Goal: Information Seeking & Learning: Learn about a topic

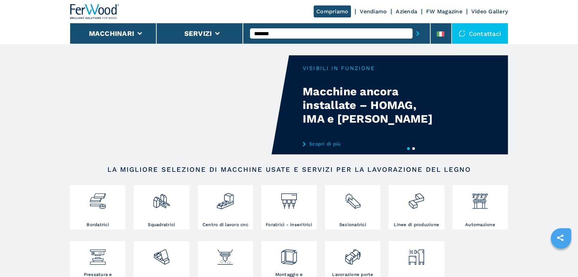
click at [412, 26] on button "submit-button" at bounding box center [417, 34] width 11 height 16
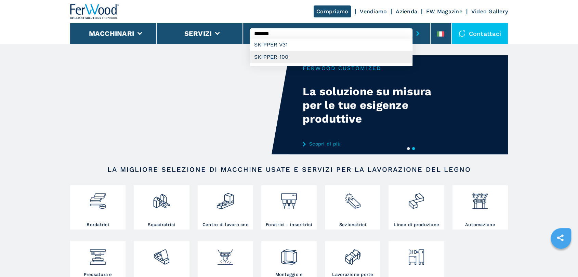
click at [275, 57] on div "SKIPPER 100" at bounding box center [331, 57] width 162 height 12
type input "**********"
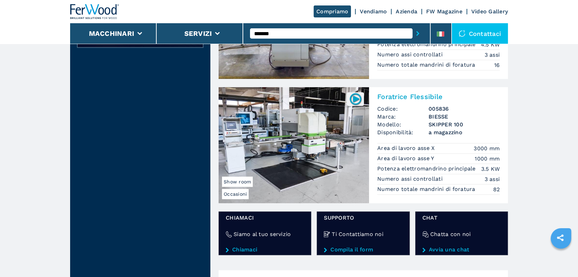
scroll to position [253, 0]
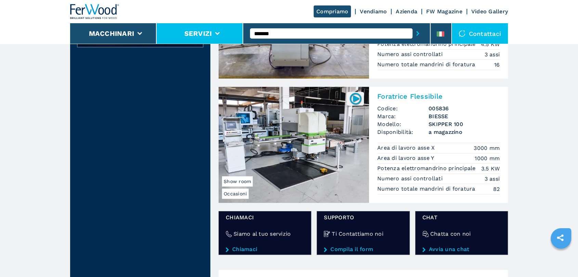
drag, startPoint x: 292, startPoint y: 39, endPoint x: 236, endPoint y: 35, distance: 55.9
click at [236, 35] on div "Compriamo Vendiamo Azienda FW Magazine Video Gallery Macchinari Servizi *******…" at bounding box center [289, 22] width 438 height 44
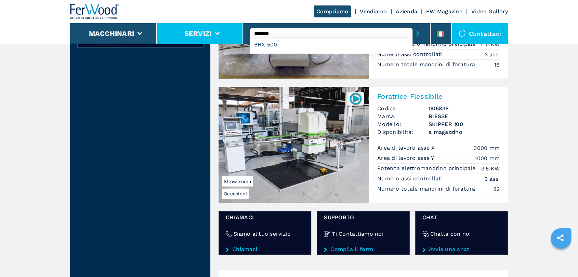
type input "*******"
click at [412, 26] on button "submit-button" at bounding box center [417, 34] width 11 height 16
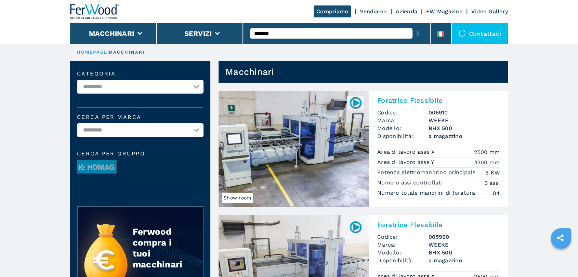
scroll to position [127, 0]
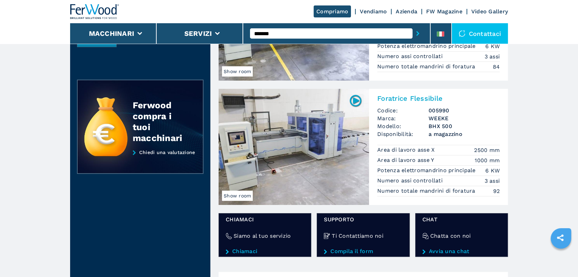
click at [334, 147] on img at bounding box center [293, 147] width 150 height 116
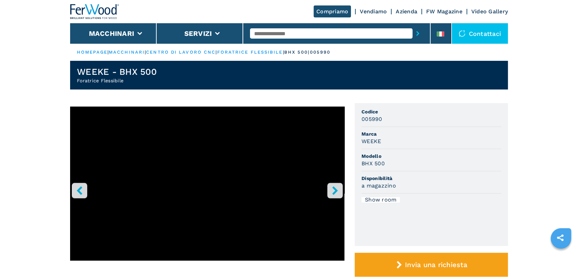
click at [336, 186] on icon "right-button" at bounding box center [335, 190] width 9 height 9
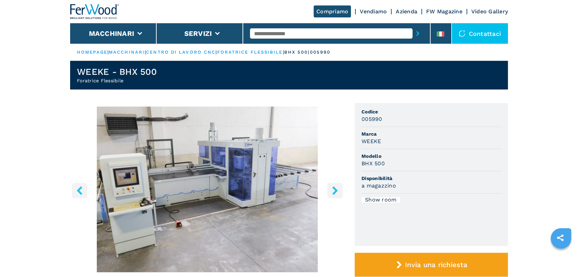
click at [336, 186] on icon "right-button" at bounding box center [335, 190] width 9 height 9
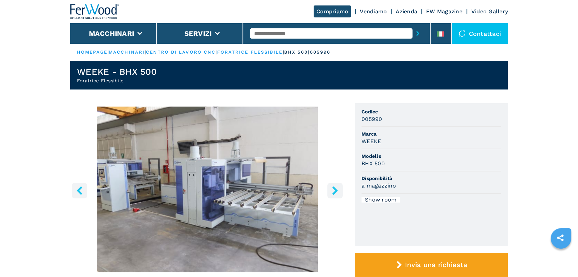
click at [336, 186] on icon "right-button" at bounding box center [335, 190] width 9 height 9
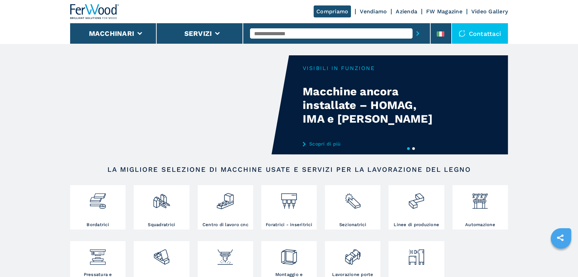
click at [332, 27] on div at bounding box center [336, 34] width 173 height 16
click at [321, 33] on input "text" at bounding box center [331, 33] width 162 height 10
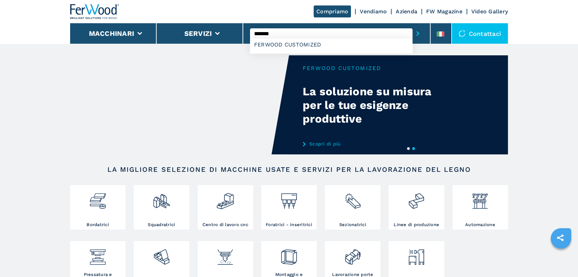
type input "*******"
click at [266, 94] on video "Your browser does not support the video tag." at bounding box center [179, 104] width 219 height 99
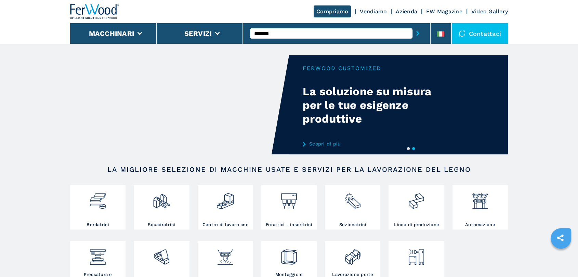
click at [322, 146] on link "Scopri di più" at bounding box center [370, 143] width 134 height 5
click at [314, 143] on link "Scopri di più" at bounding box center [370, 143] width 134 height 5
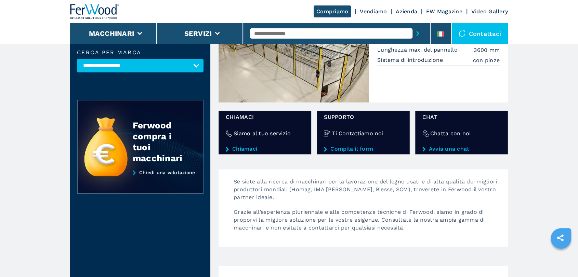
scroll to position [8, 0]
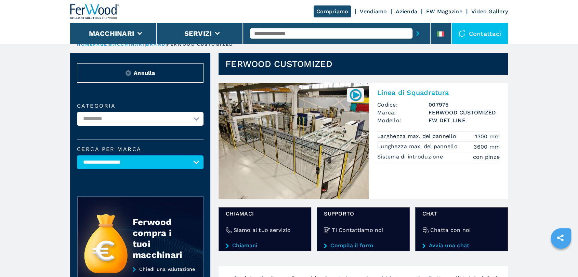
click at [316, 130] on img at bounding box center [293, 141] width 150 height 116
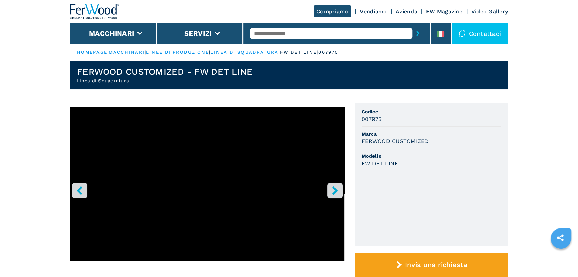
click at [333, 187] on icon "right-button" at bounding box center [334, 190] width 5 height 9
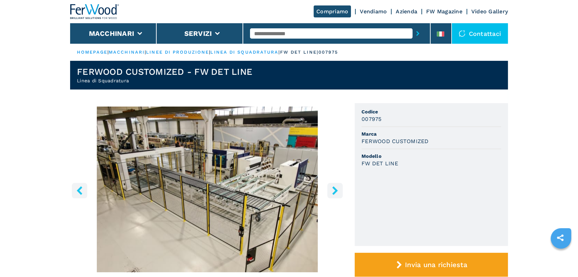
click at [333, 187] on icon "right-button" at bounding box center [334, 190] width 5 height 9
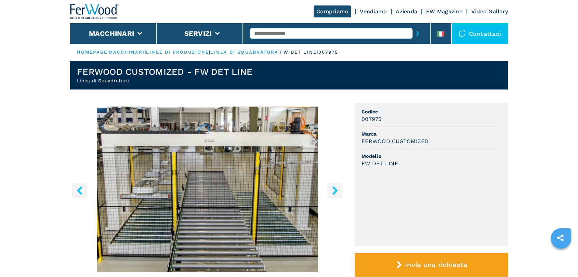
click at [333, 187] on icon "right-button" at bounding box center [334, 190] width 5 height 9
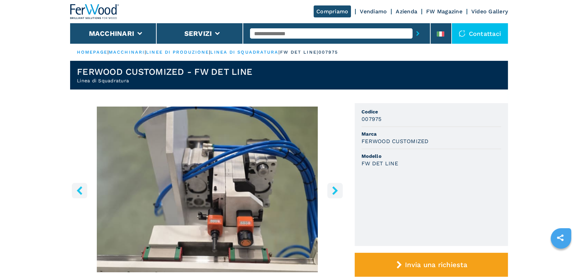
click at [333, 187] on icon "right-button" at bounding box center [334, 190] width 5 height 9
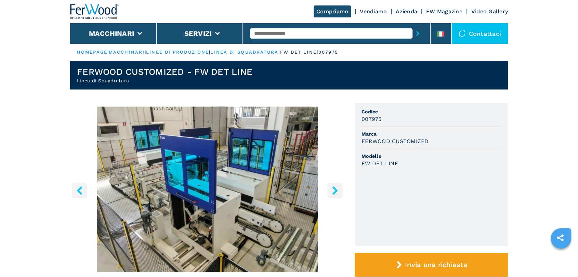
click at [333, 187] on icon "right-button" at bounding box center [334, 190] width 5 height 9
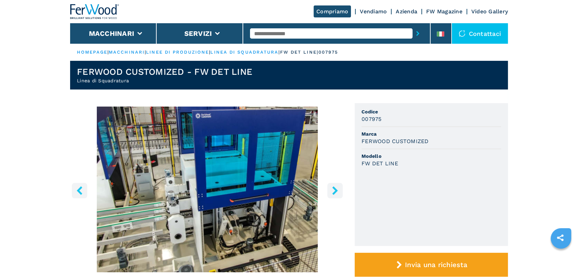
click at [333, 187] on icon "right-button" at bounding box center [334, 190] width 5 height 9
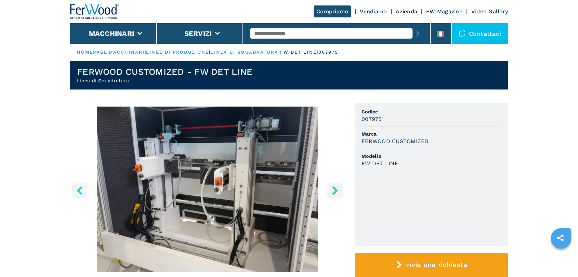
click at [333, 187] on icon "right-button" at bounding box center [334, 190] width 5 height 9
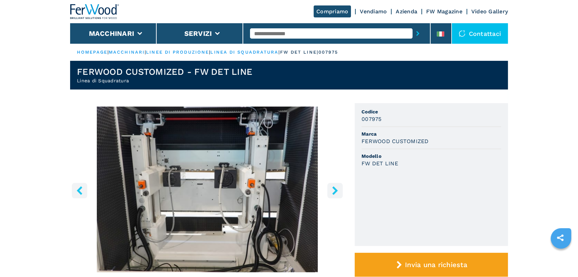
click at [333, 187] on icon "right-button" at bounding box center [334, 190] width 5 height 9
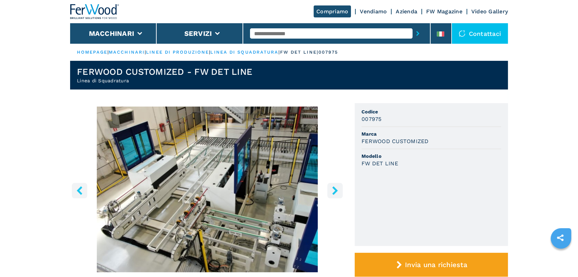
click at [333, 188] on icon "right-button" at bounding box center [334, 190] width 5 height 9
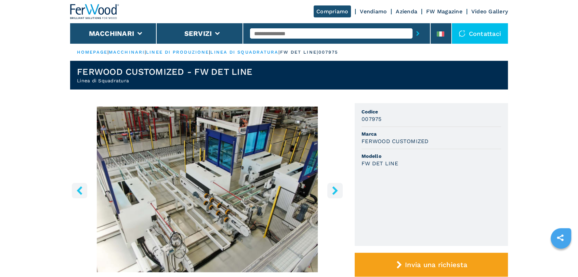
click at [333, 188] on icon "right-button" at bounding box center [334, 190] width 5 height 9
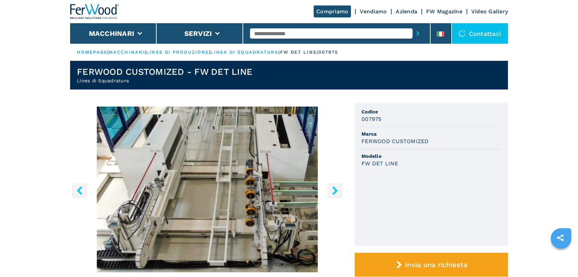
click at [333, 188] on icon "right-button" at bounding box center [334, 190] width 5 height 9
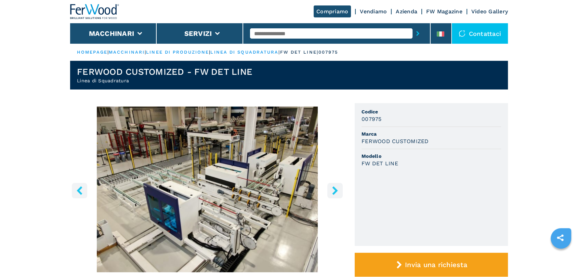
click at [333, 188] on icon "right-button" at bounding box center [334, 190] width 5 height 9
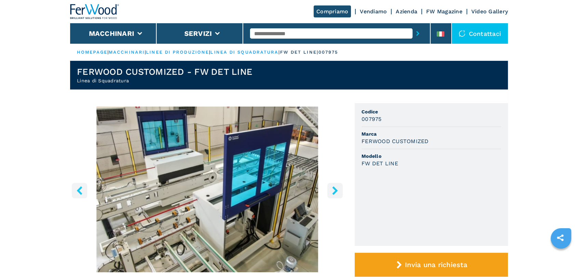
click at [333, 188] on icon "right-button" at bounding box center [334, 190] width 5 height 9
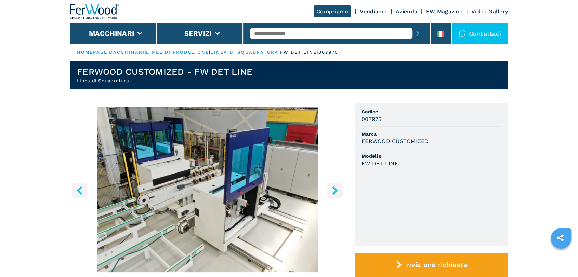
click at [333, 188] on icon "right-button" at bounding box center [334, 190] width 5 height 9
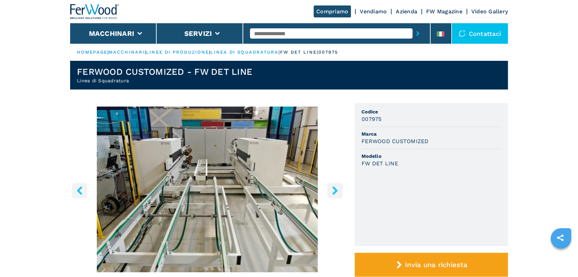
click at [334, 191] on icon "right-button" at bounding box center [335, 190] width 9 height 9
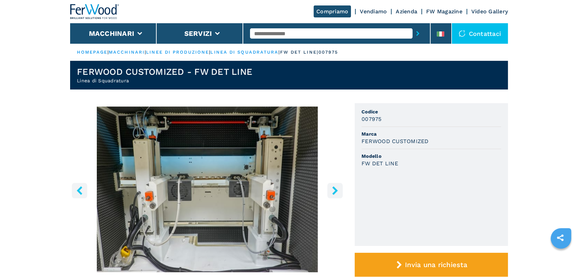
click at [334, 191] on icon "right-button" at bounding box center [335, 190] width 9 height 9
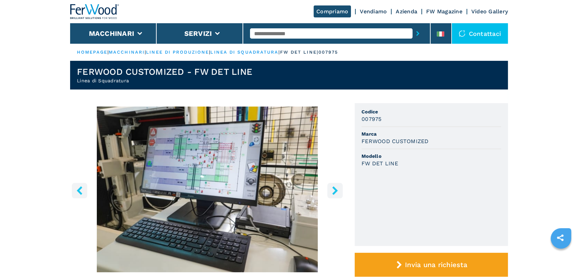
click at [334, 191] on icon "right-button" at bounding box center [335, 190] width 9 height 9
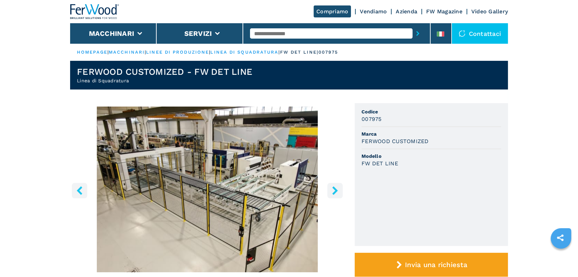
click at [334, 191] on icon "right-button" at bounding box center [335, 190] width 9 height 9
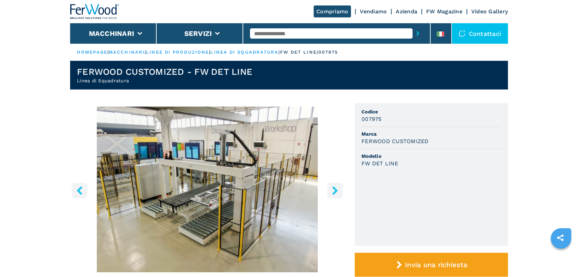
click at [334, 191] on icon "right-button" at bounding box center [335, 190] width 9 height 9
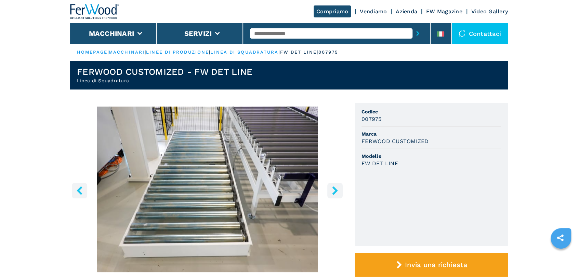
click at [334, 191] on icon "right-button" at bounding box center [335, 190] width 9 height 9
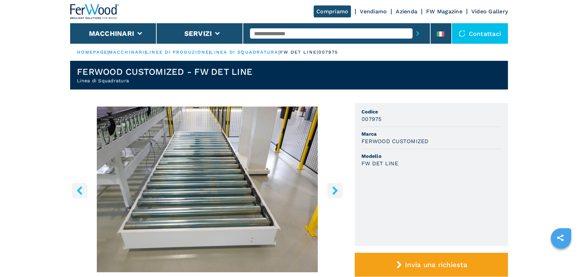
click at [334, 191] on icon "right-button" at bounding box center [335, 190] width 9 height 9
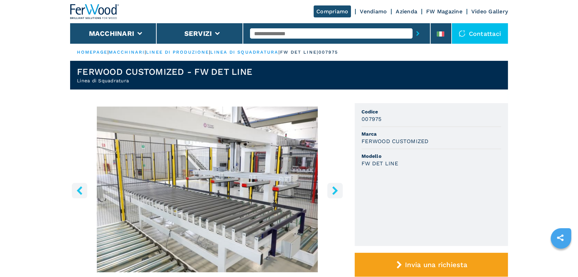
click at [334, 191] on icon "right-button" at bounding box center [335, 190] width 9 height 9
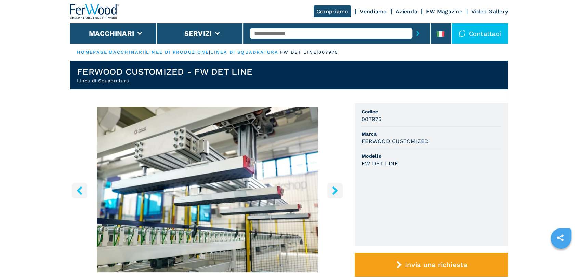
click at [334, 191] on icon "right-button" at bounding box center [335, 190] width 9 height 9
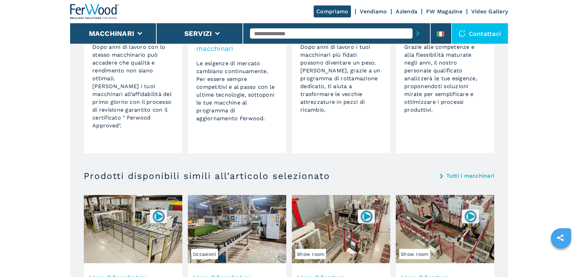
scroll to position [1156, 0]
